Goal: Task Accomplishment & Management: Manage account settings

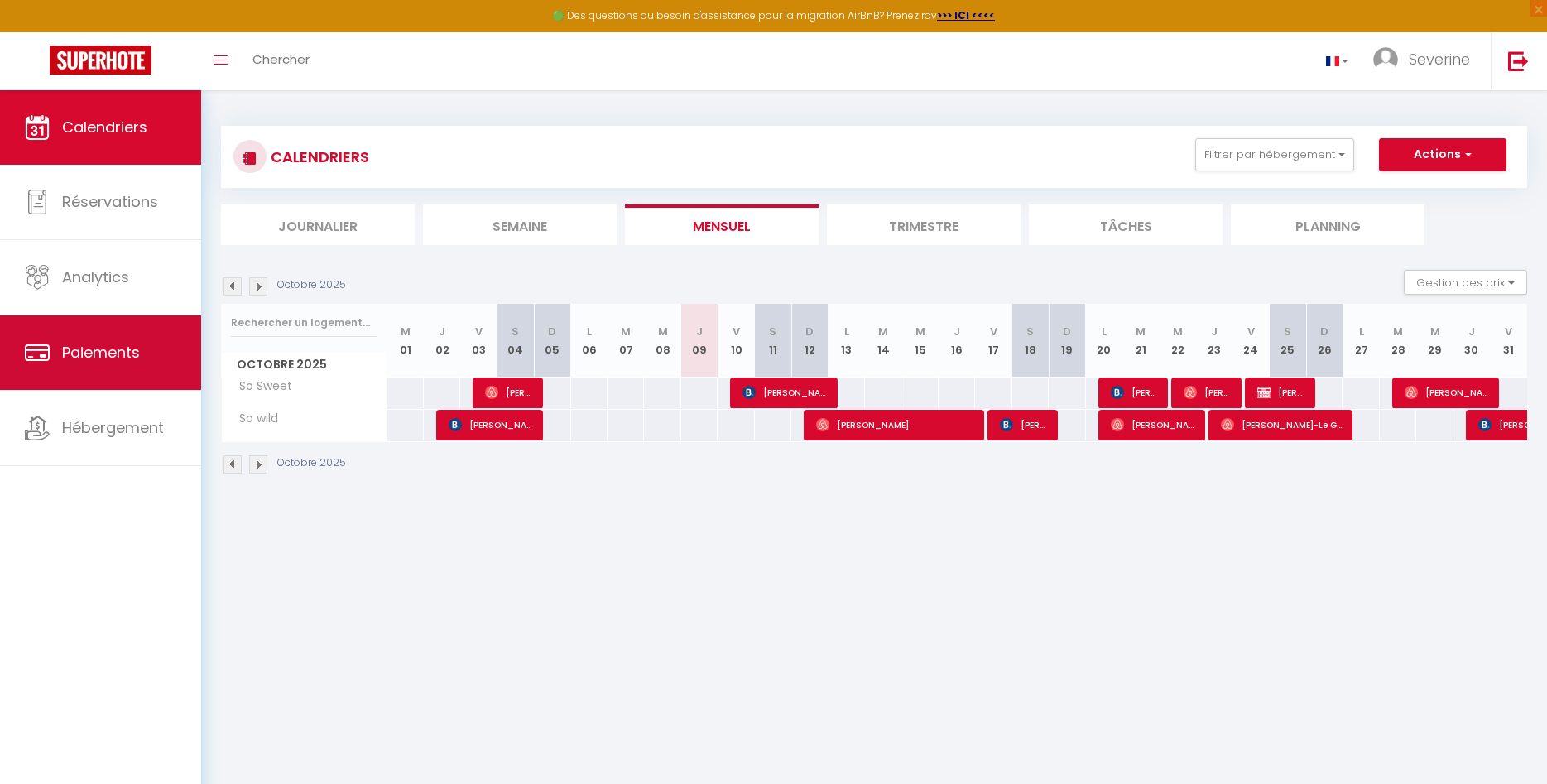
click at [121, 349] on span "Paiements" at bounding box center [102, 352] width 78 height 20
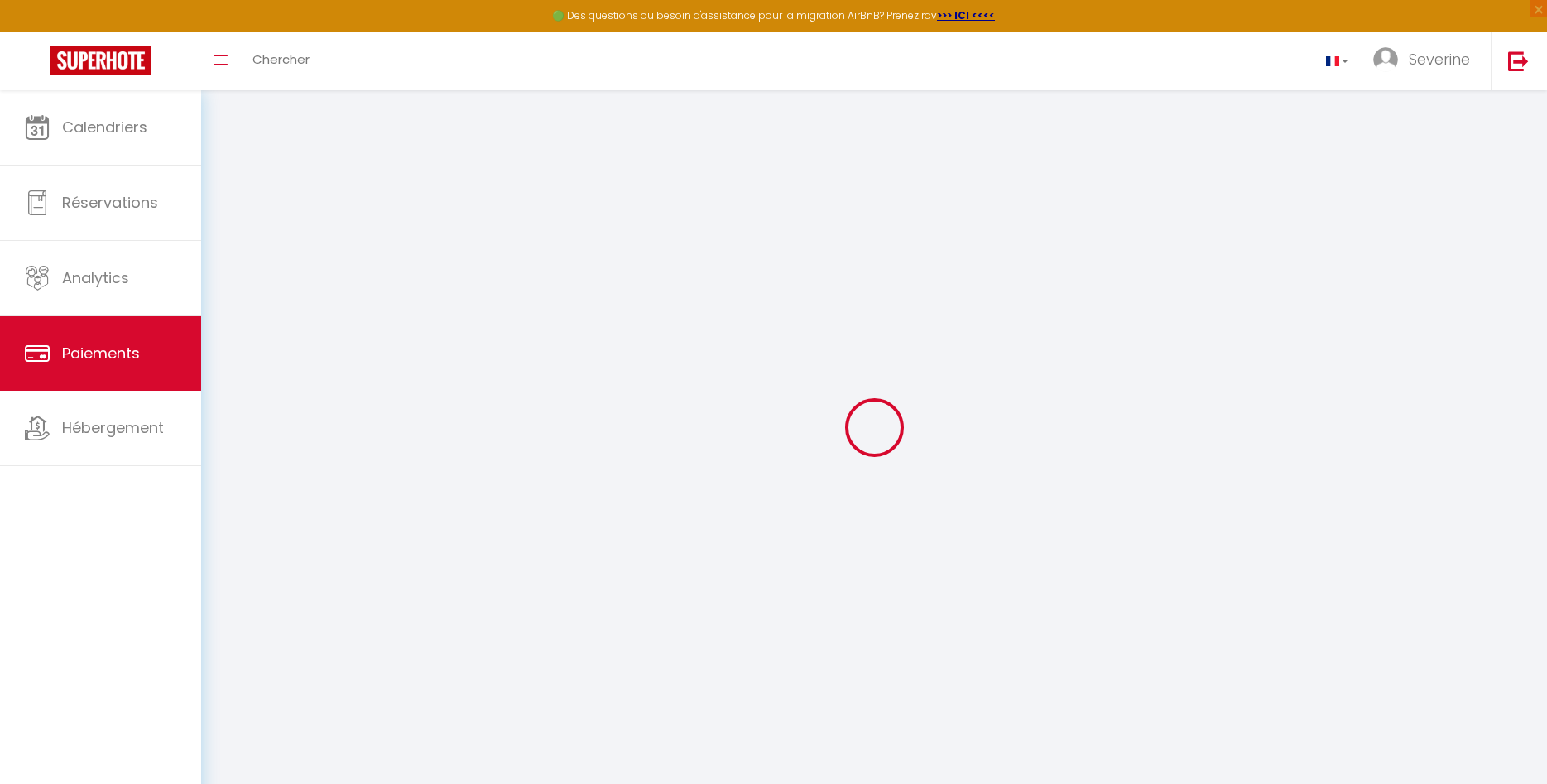
select select "2"
select select "0"
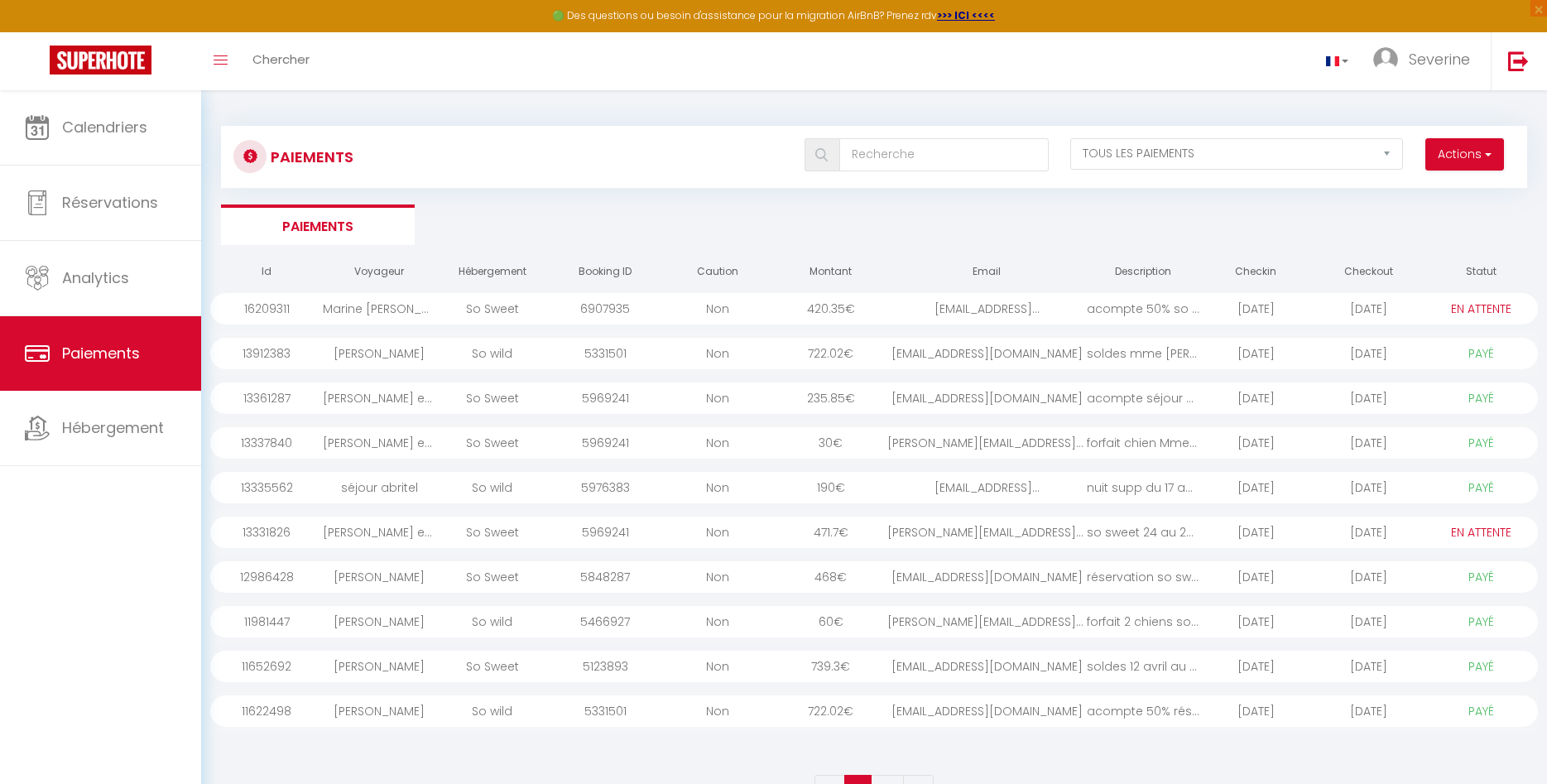
click at [365, 313] on div "Marine [PERSON_NAME]" at bounding box center [379, 309] width 113 height 32
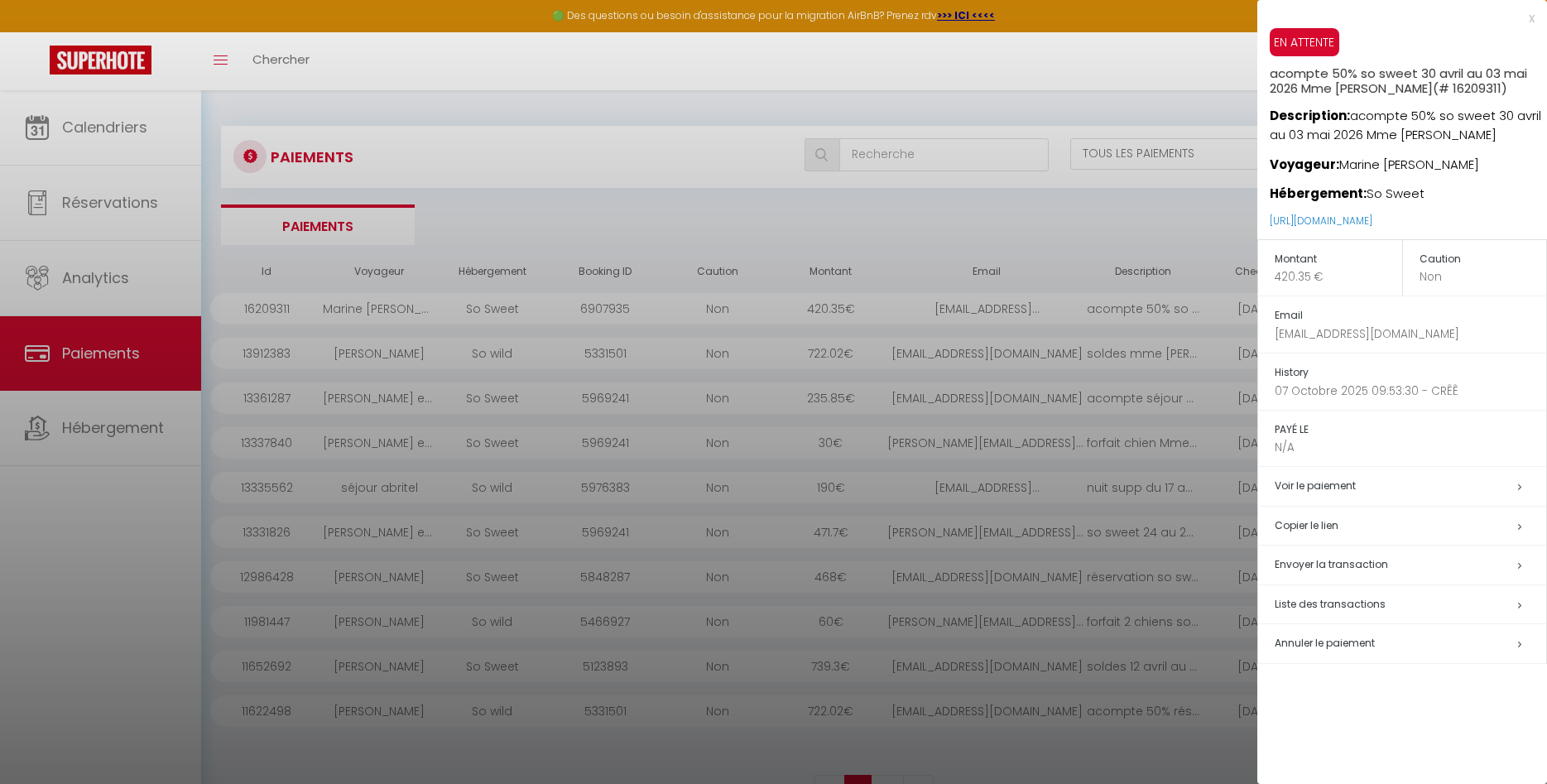
click at [1009, 212] on div at bounding box center [773, 392] width 1547 height 784
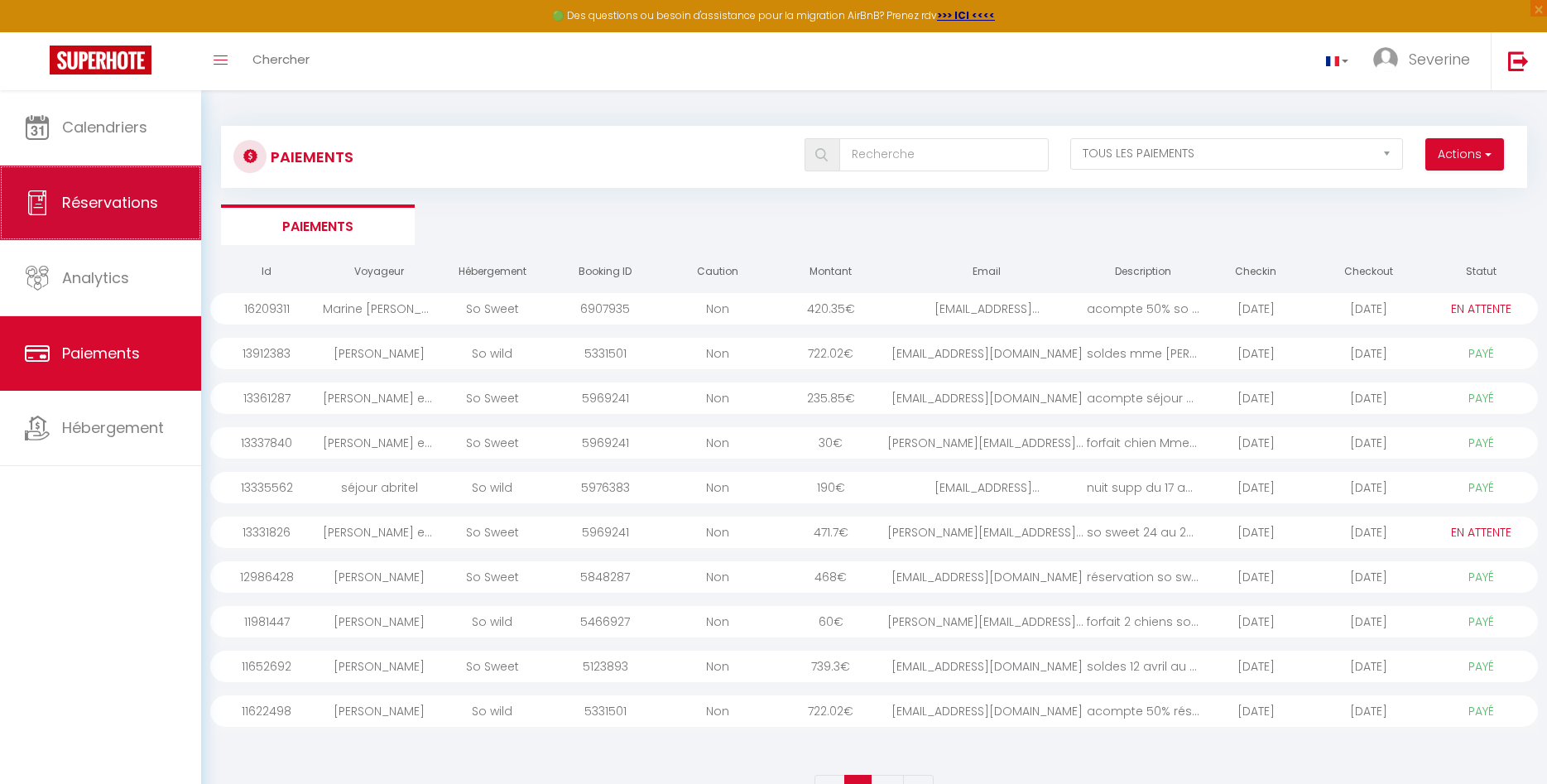
click at [97, 215] on link "Réservations" at bounding box center [101, 203] width 201 height 74
select select "not_cancelled"
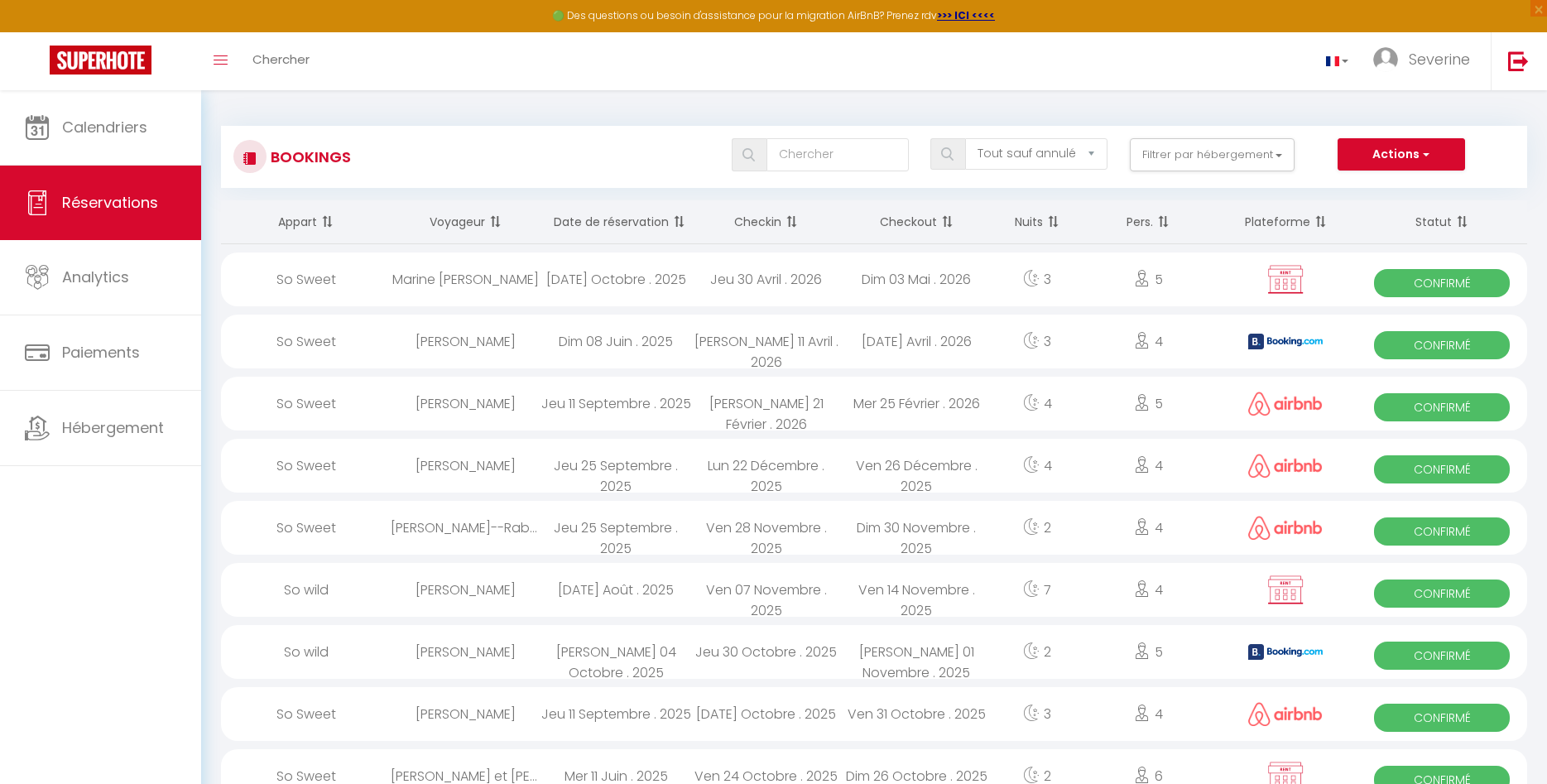
click at [1143, 287] on icon at bounding box center [1143, 278] width 17 height 17
select select "OK"
select select "KO"
select select "0"
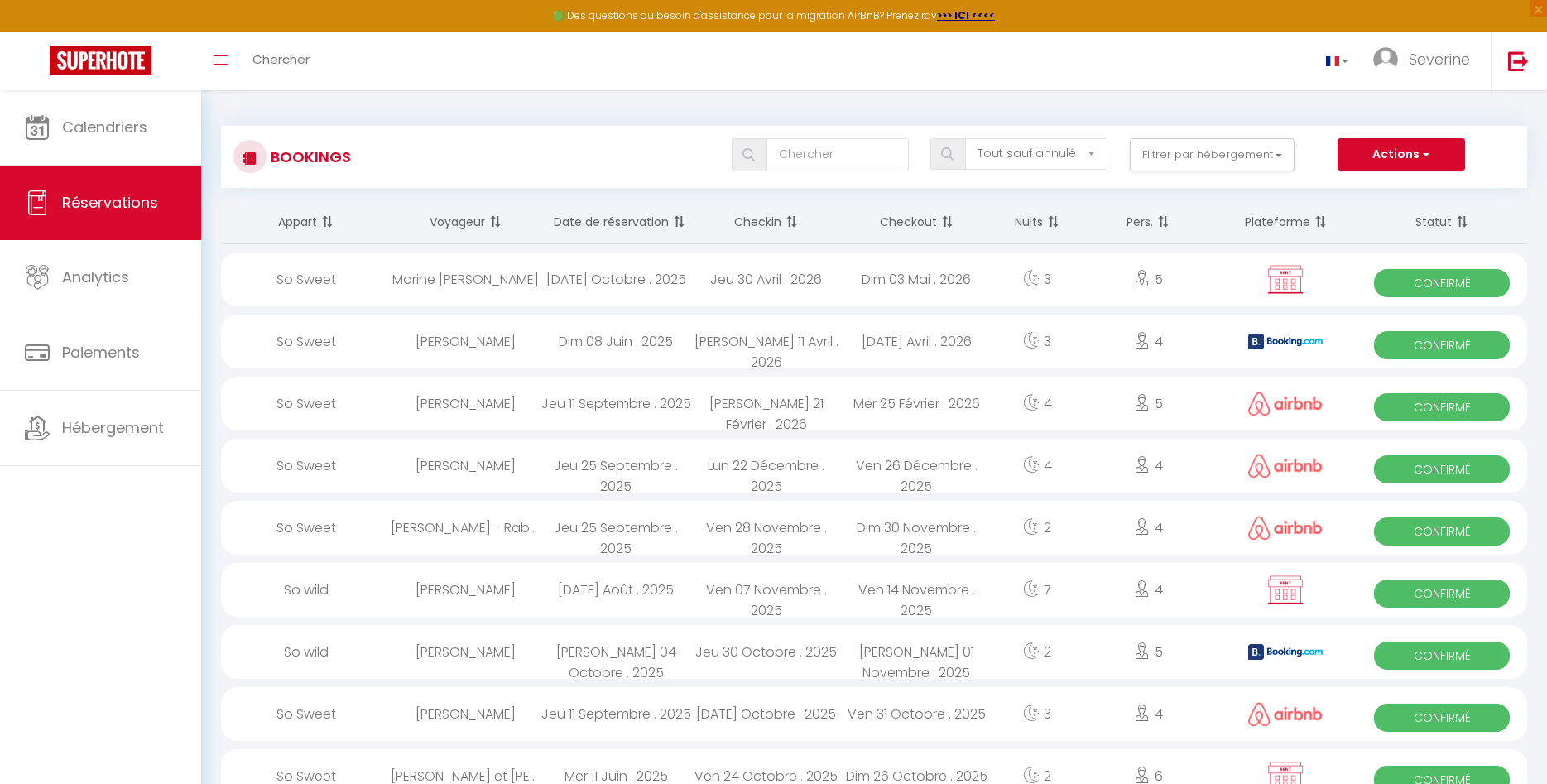
select select "1"
select select
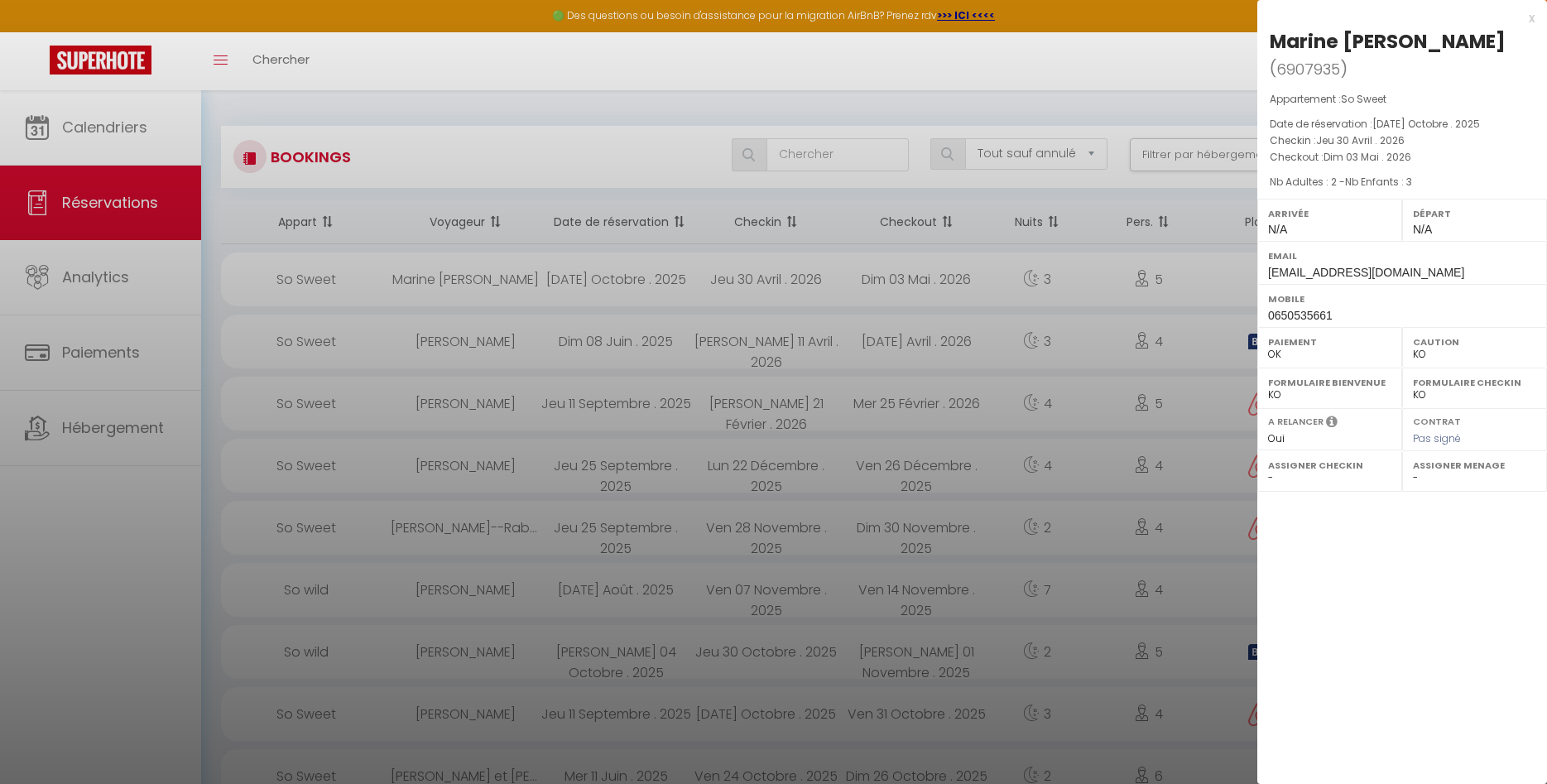
click at [1183, 61] on div at bounding box center [773, 392] width 1547 height 784
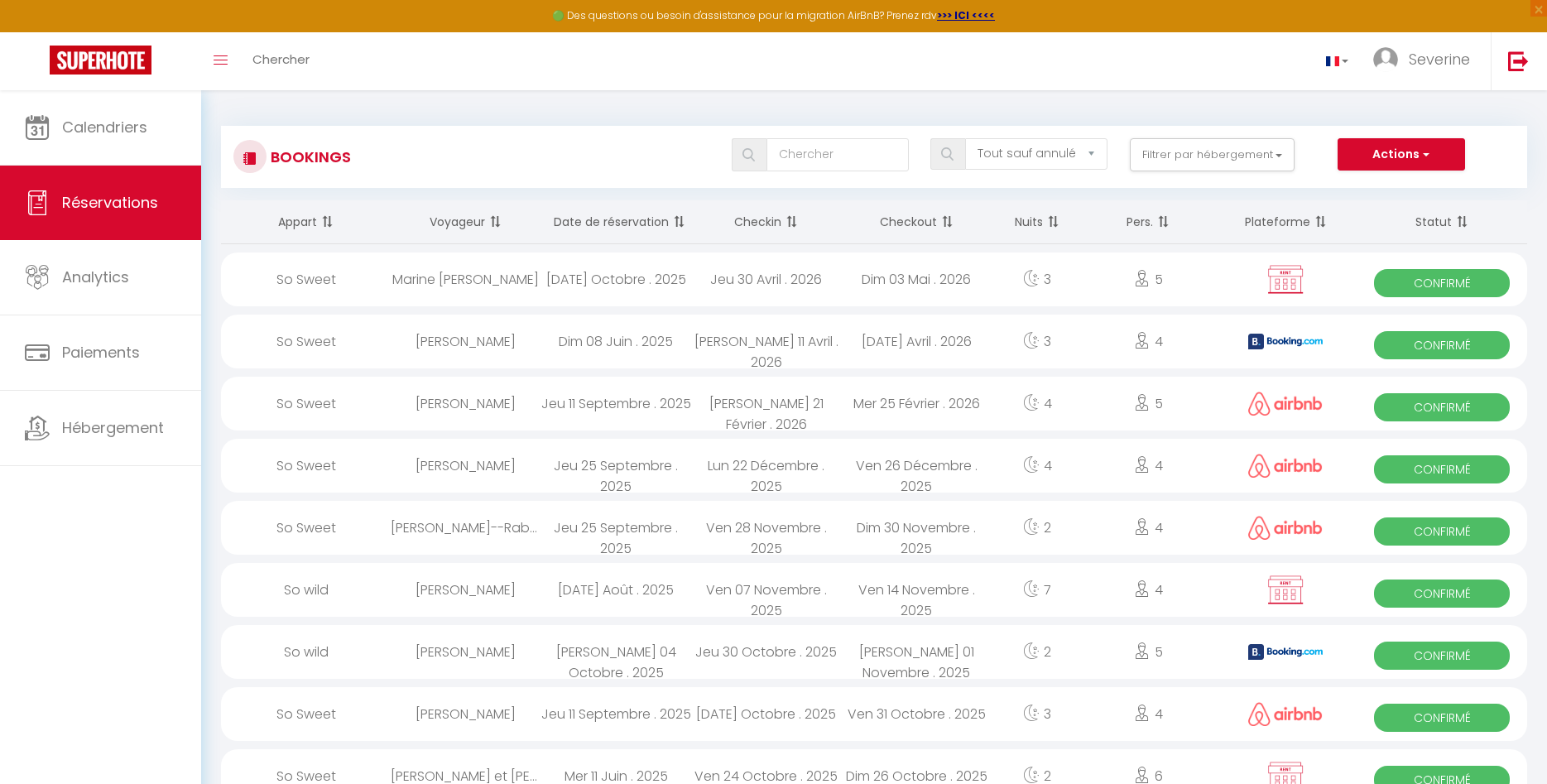
click at [536, 294] on div "Marine [PERSON_NAME]" at bounding box center [466, 279] width 150 height 54
